Goal: Task Accomplishment & Management: Complete application form

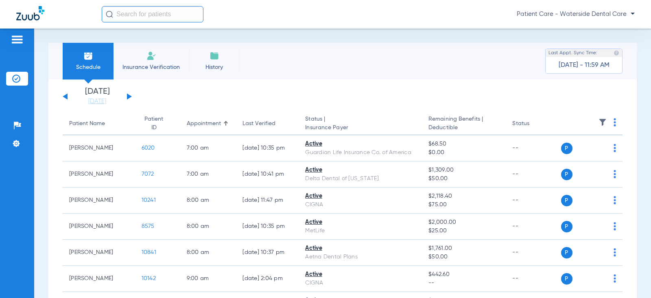
click at [168, 69] on span "Insurance Verification" at bounding box center [151, 67] width 63 height 8
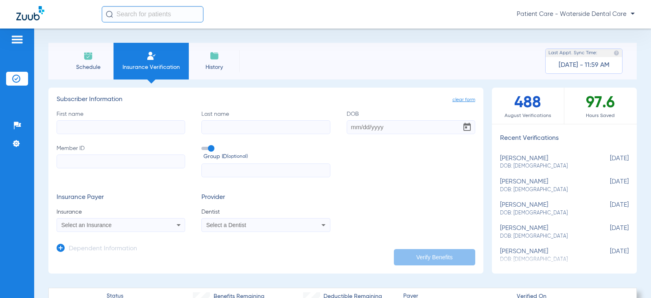
click at [118, 130] on input "First name" at bounding box center [121, 127] width 129 height 14
type input "[PERSON_NAME]"
click at [221, 129] on input "Last name" at bounding box center [265, 127] width 129 height 14
type input "[PERSON_NAME]"
click at [355, 122] on input "DOB" at bounding box center [411, 127] width 129 height 14
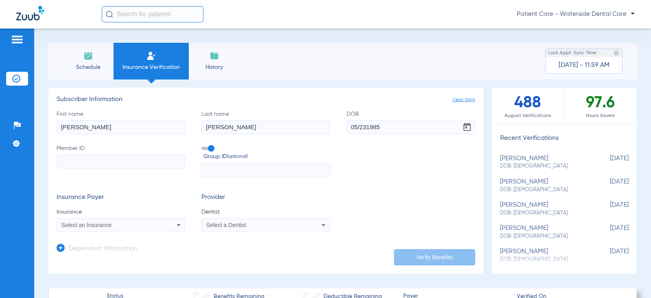
click at [363, 126] on input "05/231985" at bounding box center [411, 127] width 129 height 14
type input "[DATE]"
click at [71, 162] on input "Member ID" at bounding box center [121, 161] width 129 height 14
paste input "51000030946907"
type input "51000030946907"
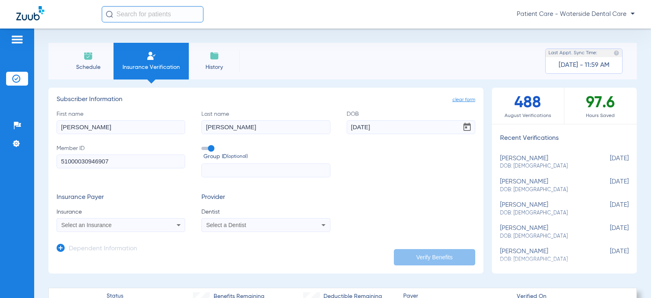
click at [131, 221] on div "Select an Insurance" at bounding box center [121, 225] width 128 height 10
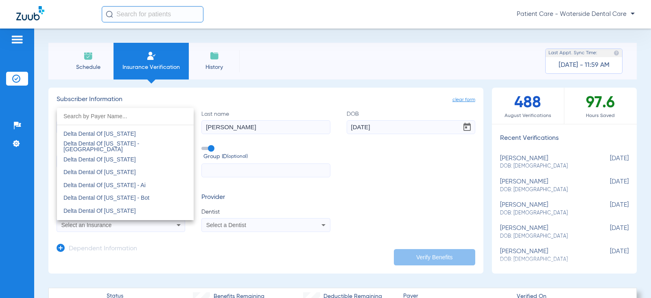
scroll to position [2157, 0]
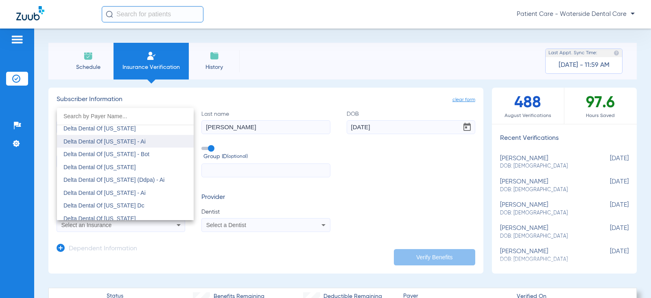
click at [150, 143] on mat-option "Delta Dental Of [US_STATE] - Ai" at bounding box center [125, 141] width 137 height 13
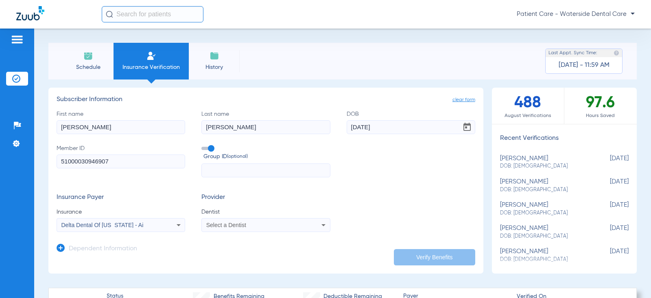
click at [271, 220] on div "Select a Dentist" at bounding box center [266, 225] width 128 height 10
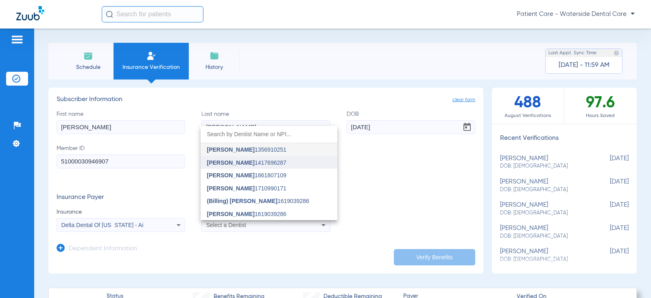
click at [236, 163] on span "[PERSON_NAME]" at bounding box center [231, 162] width 48 height 7
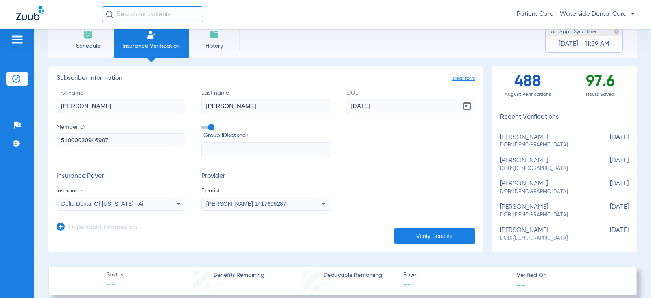
scroll to position [41, 0]
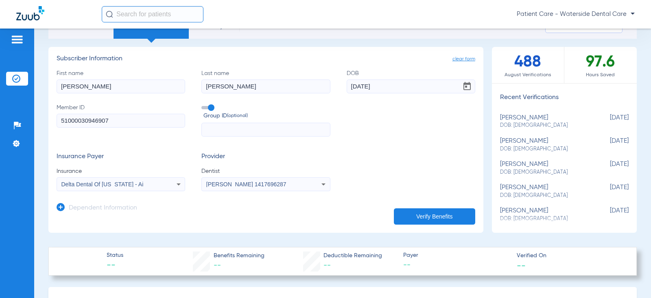
click at [70, 205] on h3 "Dependent Information" at bounding box center [103, 208] width 68 height 8
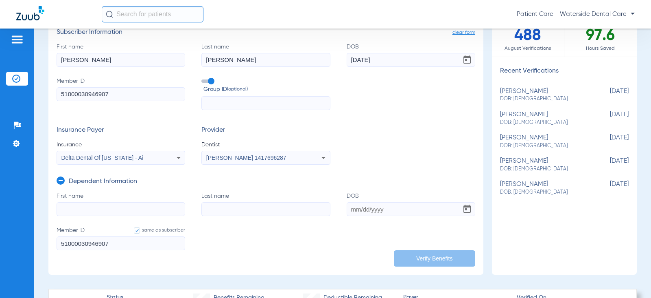
scroll to position [81, 0]
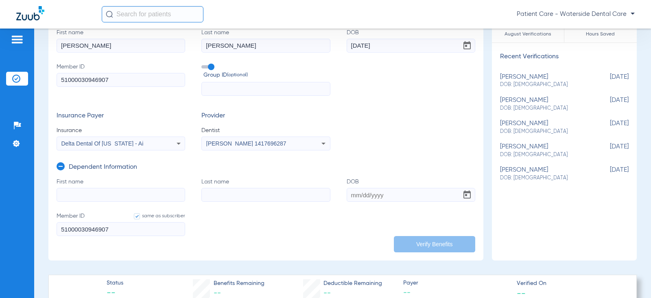
click at [105, 195] on input "First name" at bounding box center [121, 195] width 129 height 14
type input "Edaena"
click at [217, 189] on input "Last name" at bounding box center [265, 195] width 129 height 14
type input "Gonzaga"
click at [381, 194] on input "DOB" at bounding box center [411, 195] width 129 height 14
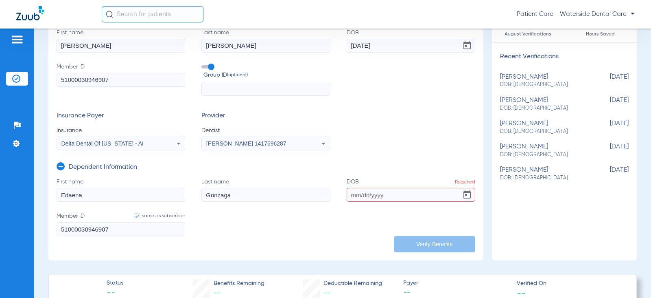
click at [347, 192] on input "DOB Required" at bounding box center [411, 195] width 129 height 14
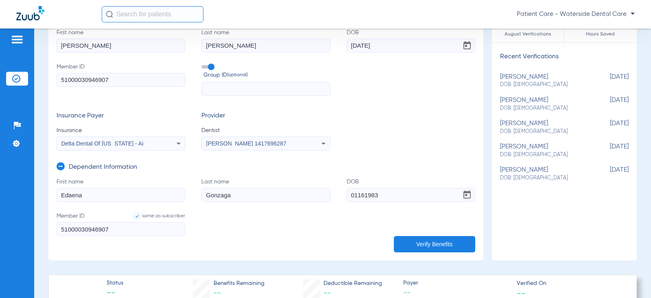
click at [355, 193] on input "01161983" at bounding box center [411, 195] width 129 height 14
click at [363, 193] on input "01/161983" at bounding box center [411, 195] width 129 height 14
type input "[DATE]"
click at [372, 212] on form "First name [PERSON_NAME] Last name Gonzaga DOB [DEMOGRAPHIC_DATA] Member ID sam…" at bounding box center [266, 211] width 419 height 68
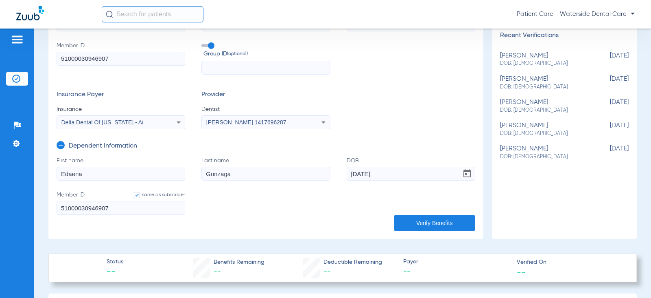
scroll to position [122, 0]
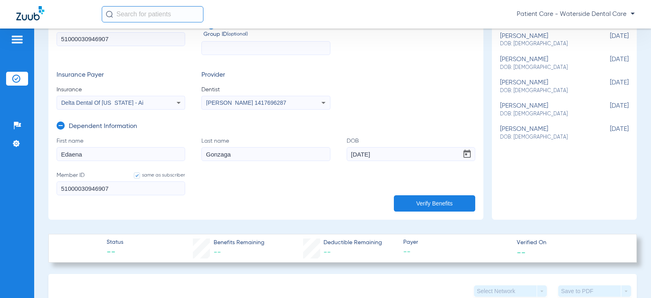
click at [420, 198] on button "Verify Benefits" at bounding box center [434, 203] width 81 height 16
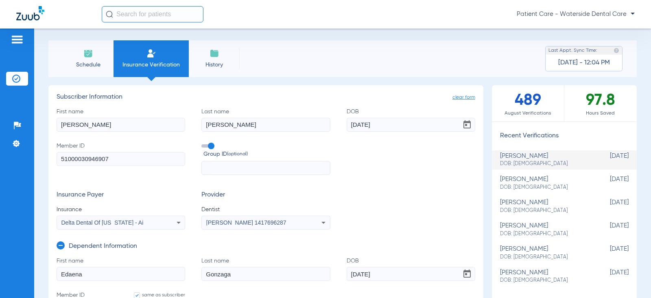
scroll to position [0, 0]
